Goal: Task Accomplishment & Management: Manage account settings

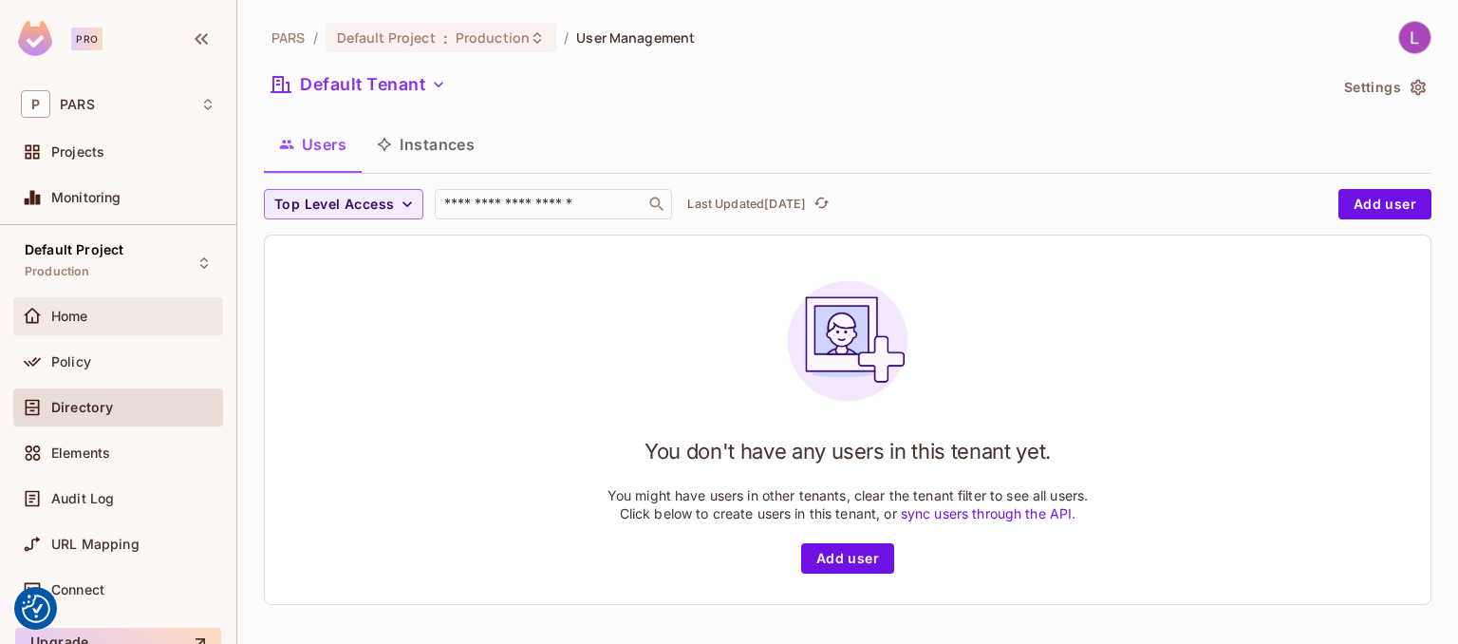
click at [95, 305] on div "Home" at bounding box center [118, 316] width 195 height 23
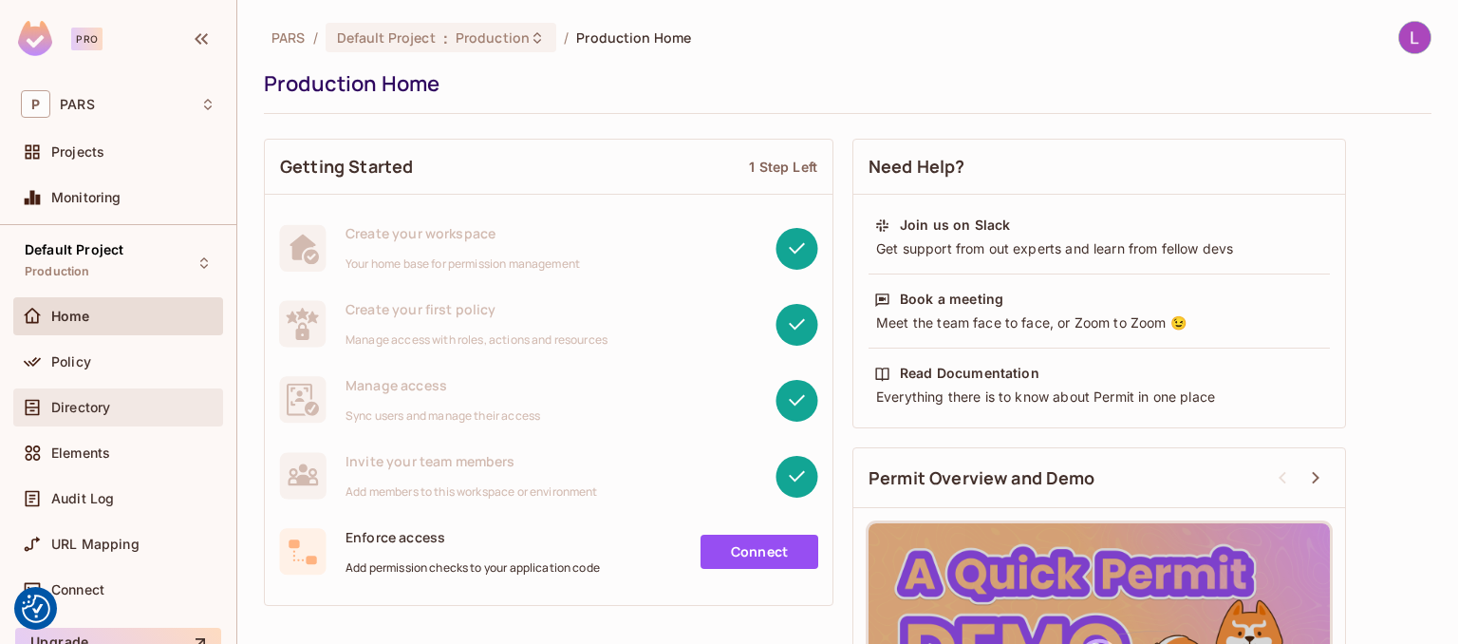
click at [102, 401] on span "Directory" at bounding box center [80, 407] width 59 height 15
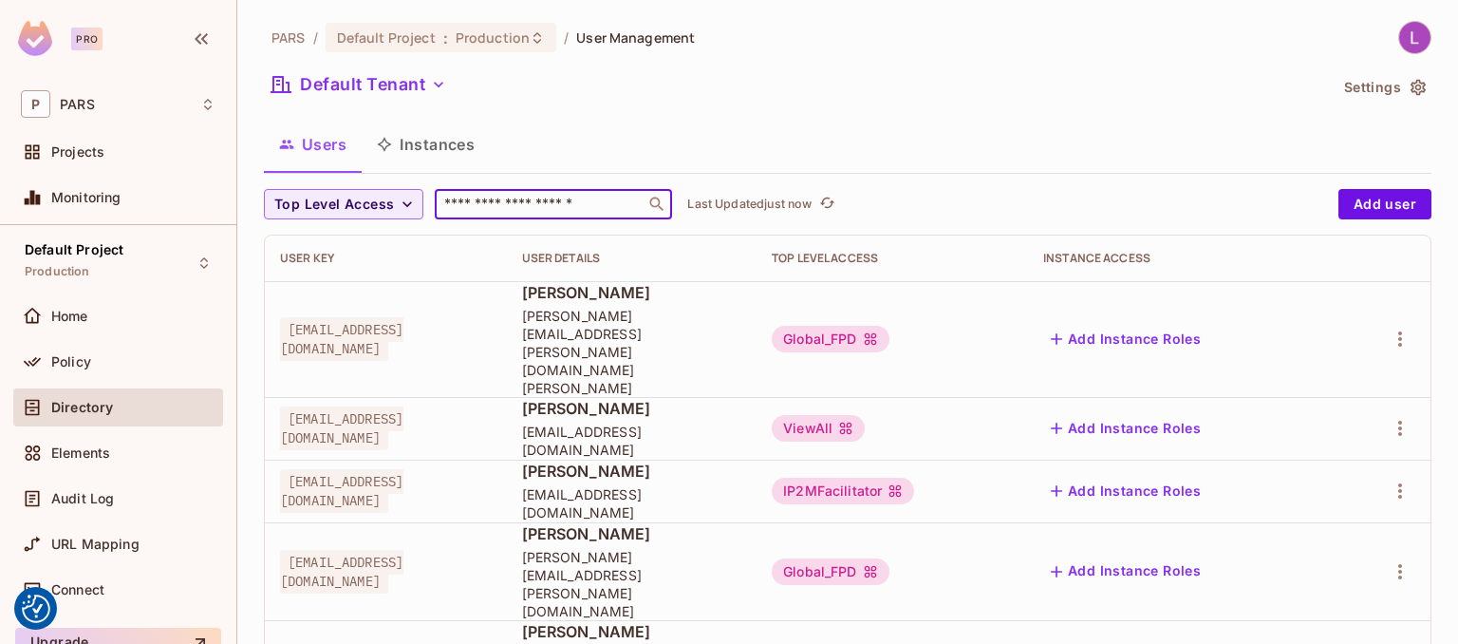
click at [469, 207] on input "text" at bounding box center [539, 204] width 199 height 19
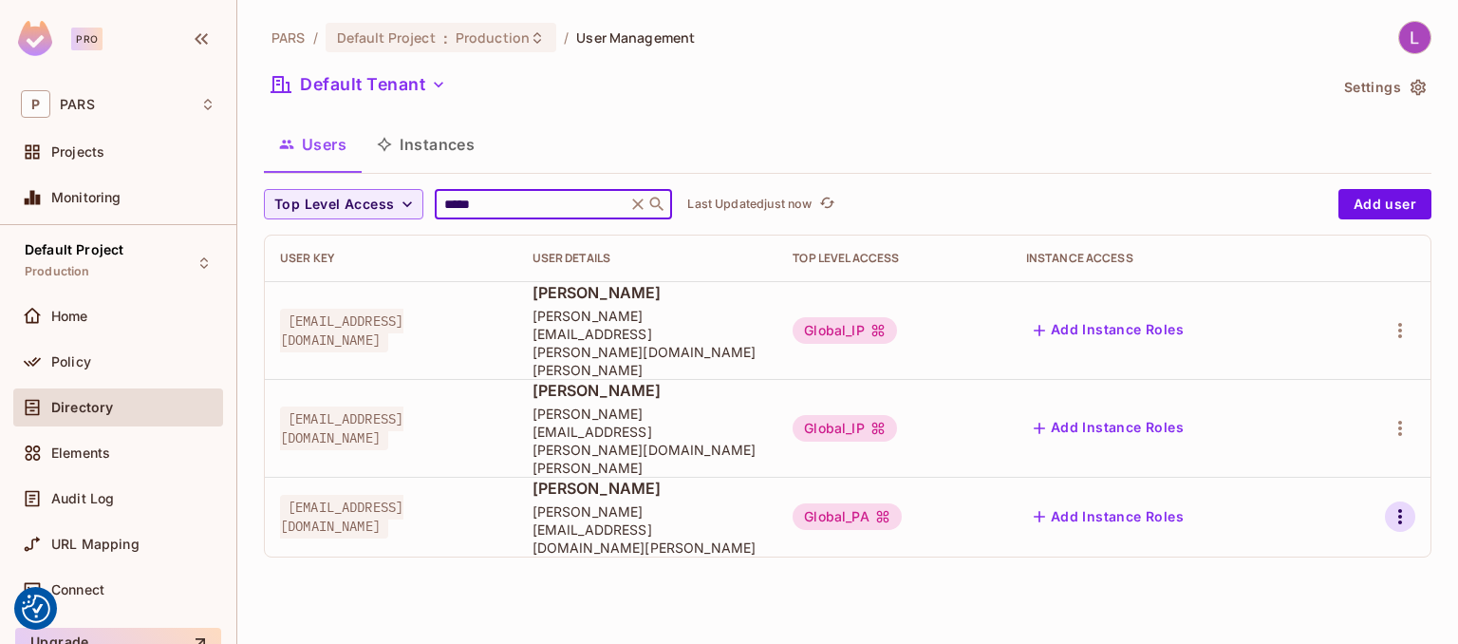
type input "*****"
click at [1403, 505] on icon "button" at bounding box center [1400, 516] width 23 height 23
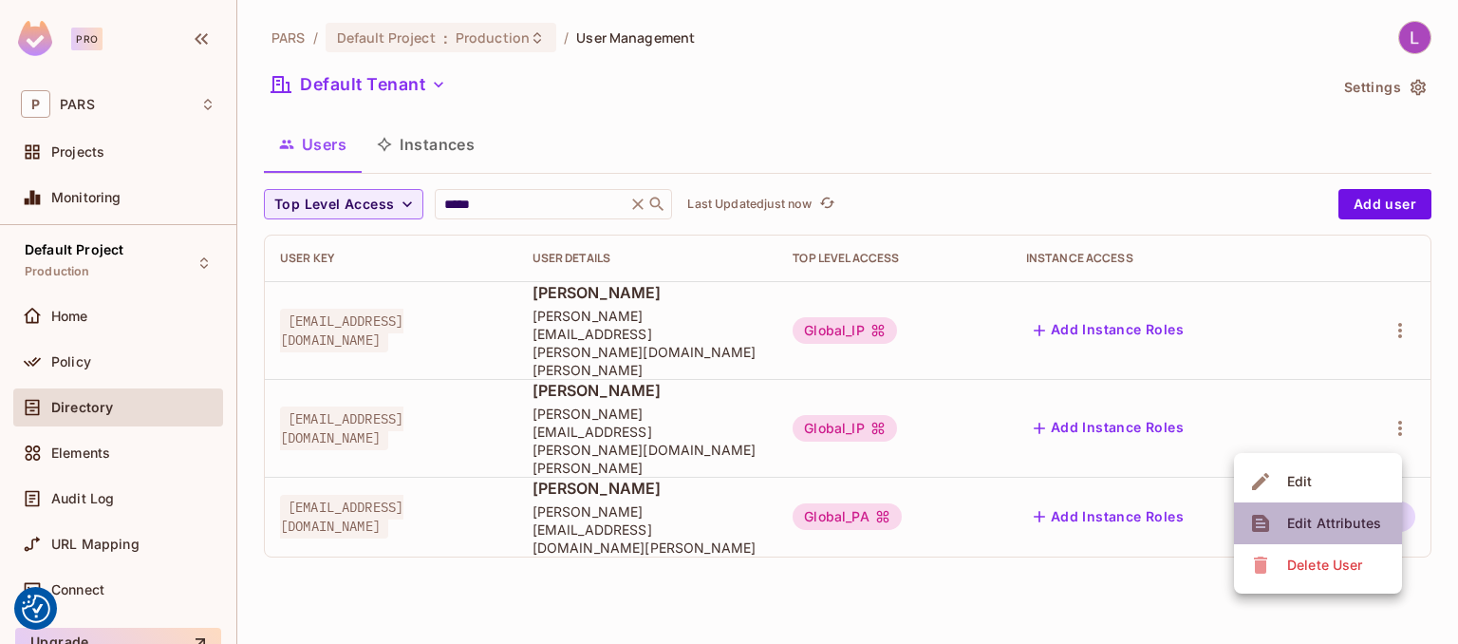
click at [1371, 517] on div "Edit Attributes" at bounding box center [1334, 523] width 94 height 19
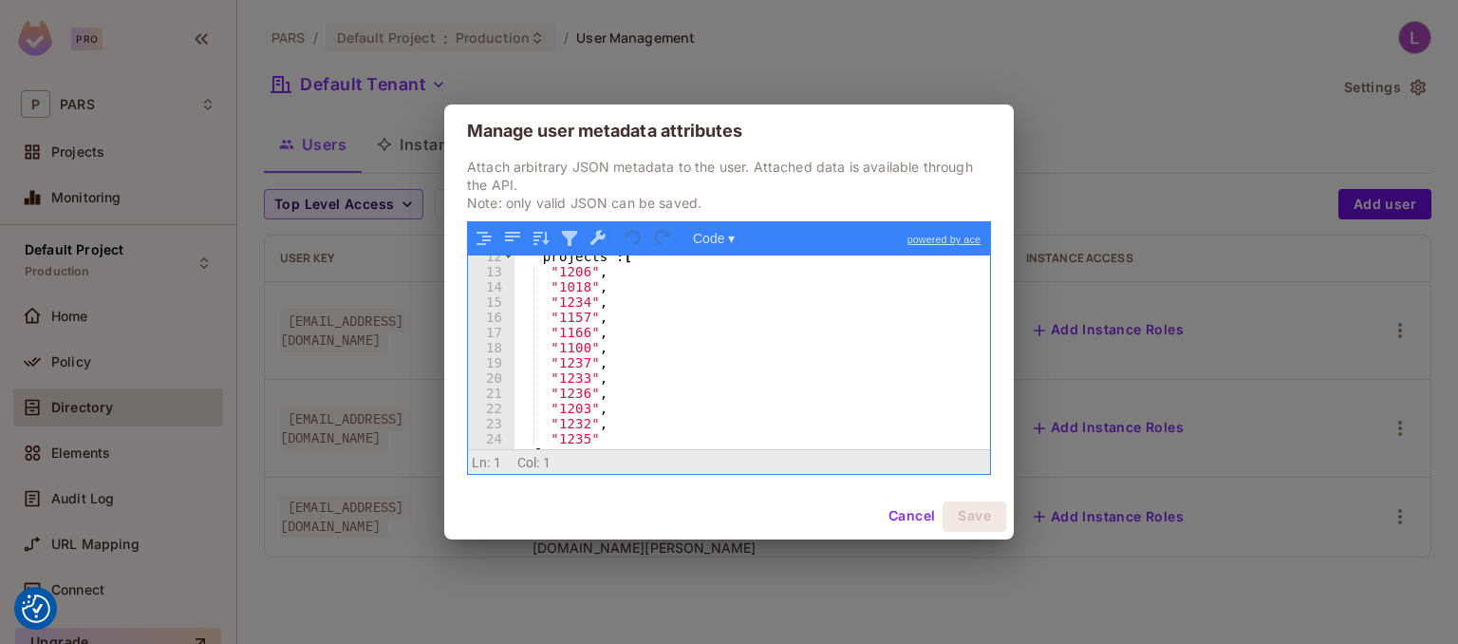
scroll to position [176, 0]
click at [888, 509] on button "Cancel" at bounding box center [912, 516] width 62 height 30
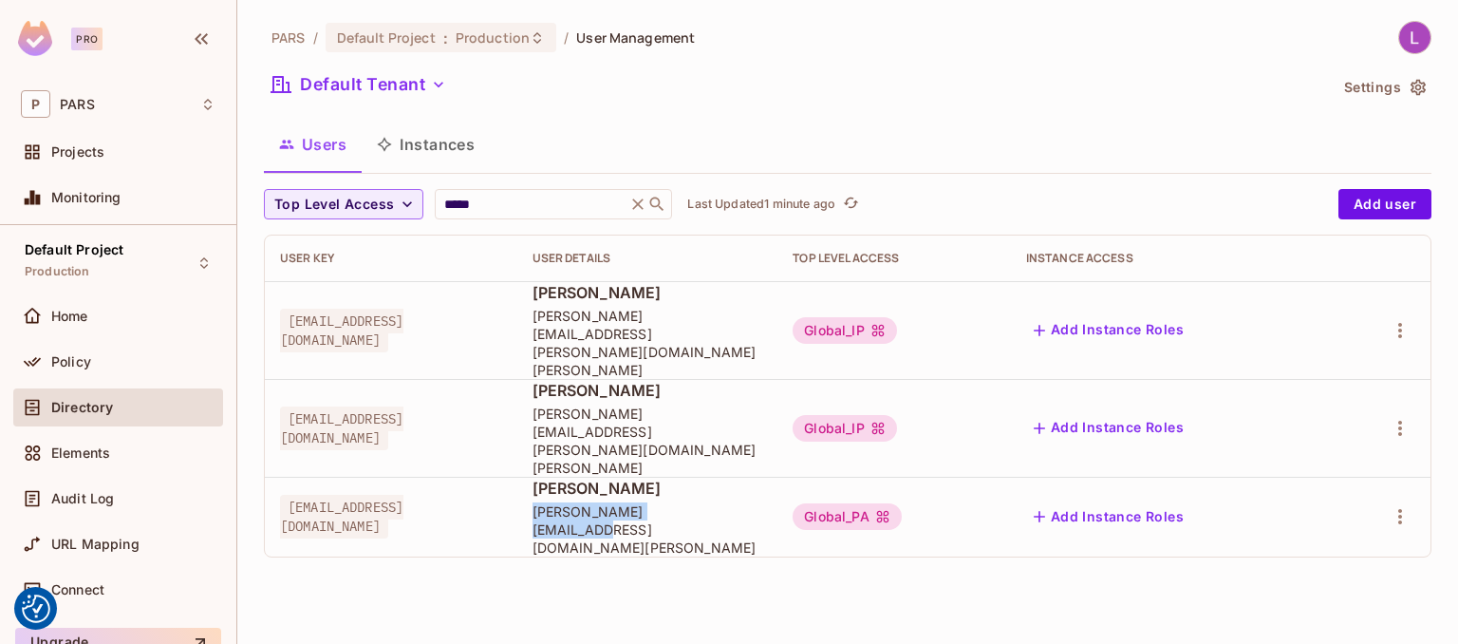
drag, startPoint x: 743, startPoint y: 449, endPoint x: 577, endPoint y: 458, distance: 166.3
click at [577, 477] on td "[PERSON_NAME] [PERSON_NAME][EMAIL_ADDRESS][DOMAIN_NAME][PERSON_NAME]" at bounding box center [647, 517] width 261 height 80
copy span "[PERSON_NAME][EMAIL_ADDRESS][DOMAIN_NAME][PERSON_NAME]"
